Goal: Task Accomplishment & Management: Manage account settings

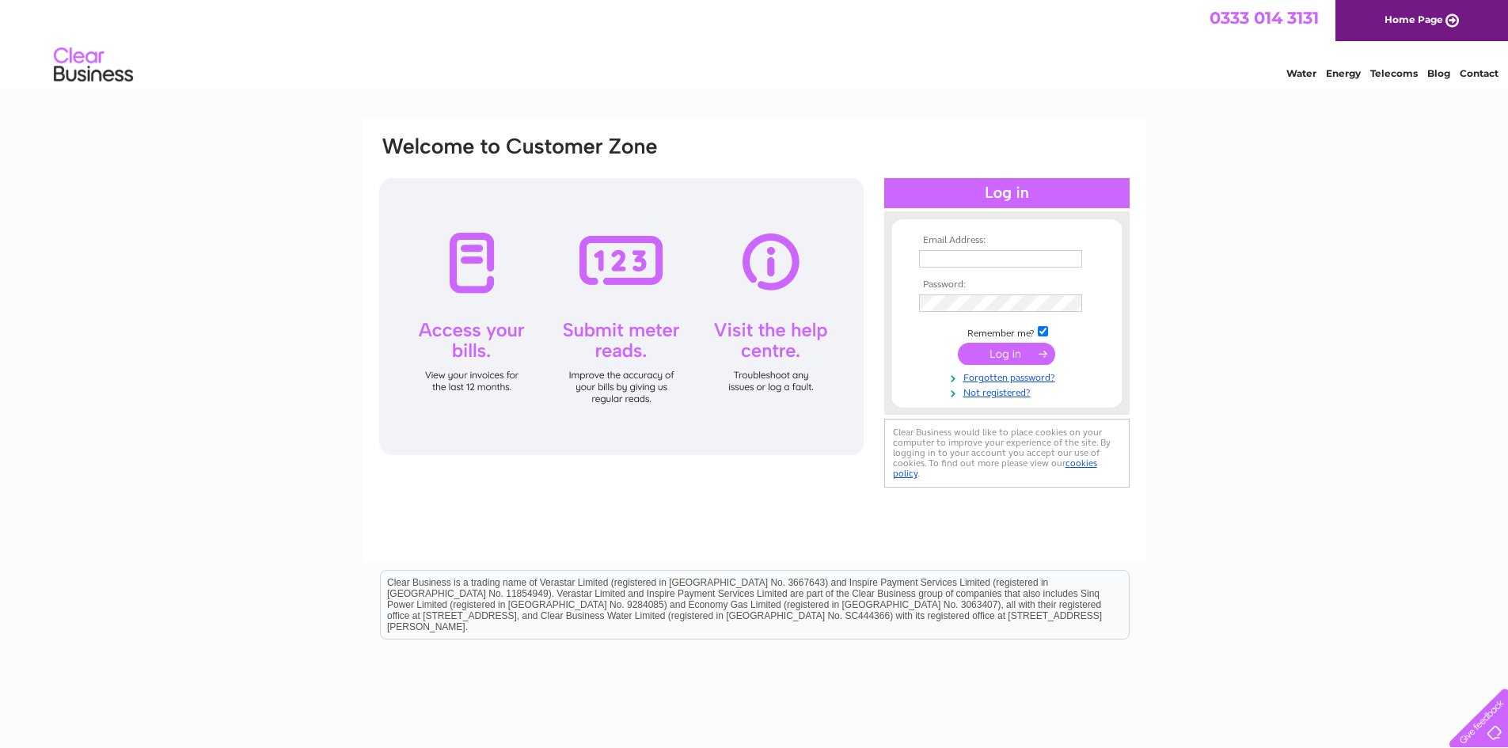
click at [941, 252] on input "text" at bounding box center [1000, 258] width 163 height 17
type input "sales@laserprofiling.net"
click at [958, 344] on input "submit" at bounding box center [1006, 355] width 97 height 22
click at [993, 351] on input "submit" at bounding box center [1006, 355] width 97 height 22
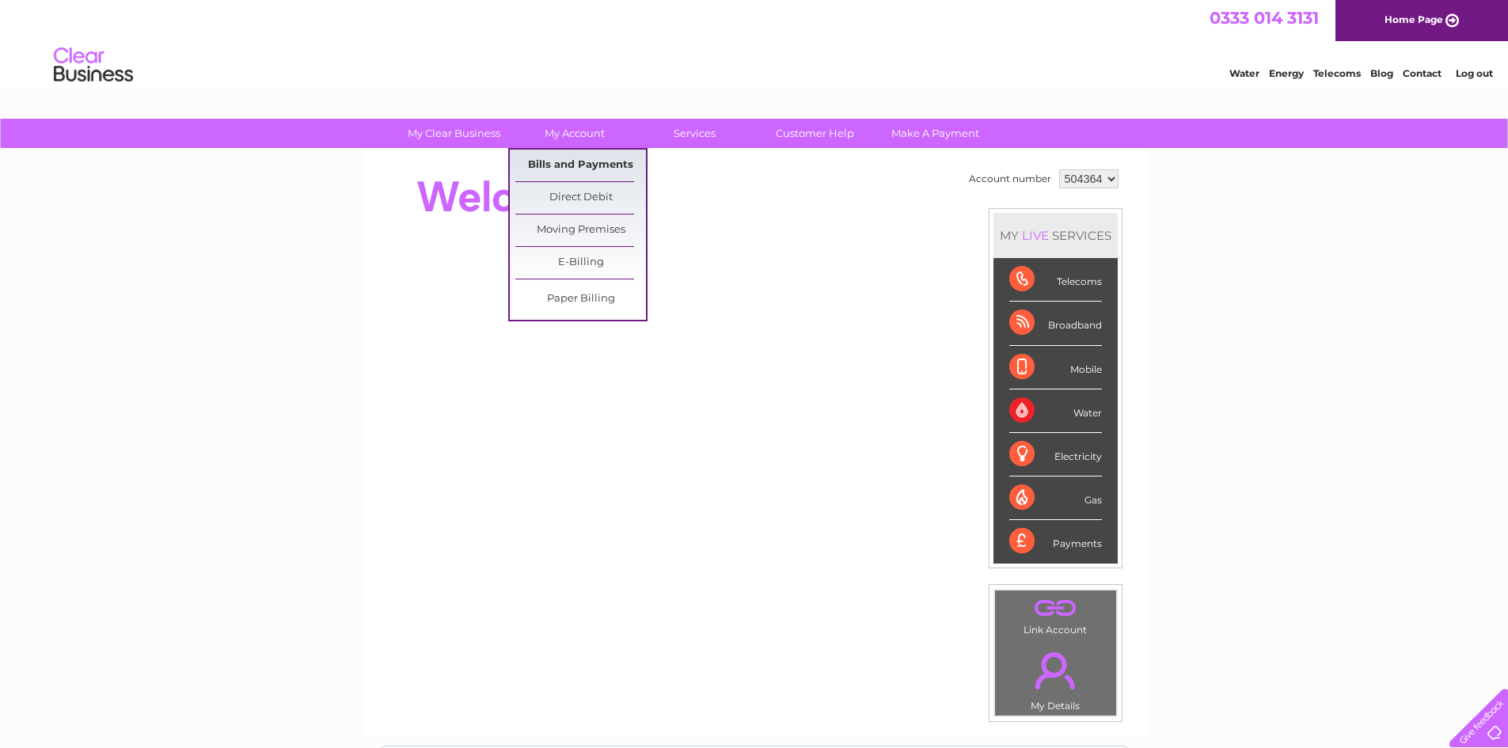
click at [555, 168] on link "Bills and Payments" at bounding box center [580, 166] width 131 height 32
